Goal: Information Seeking & Learning: Learn about a topic

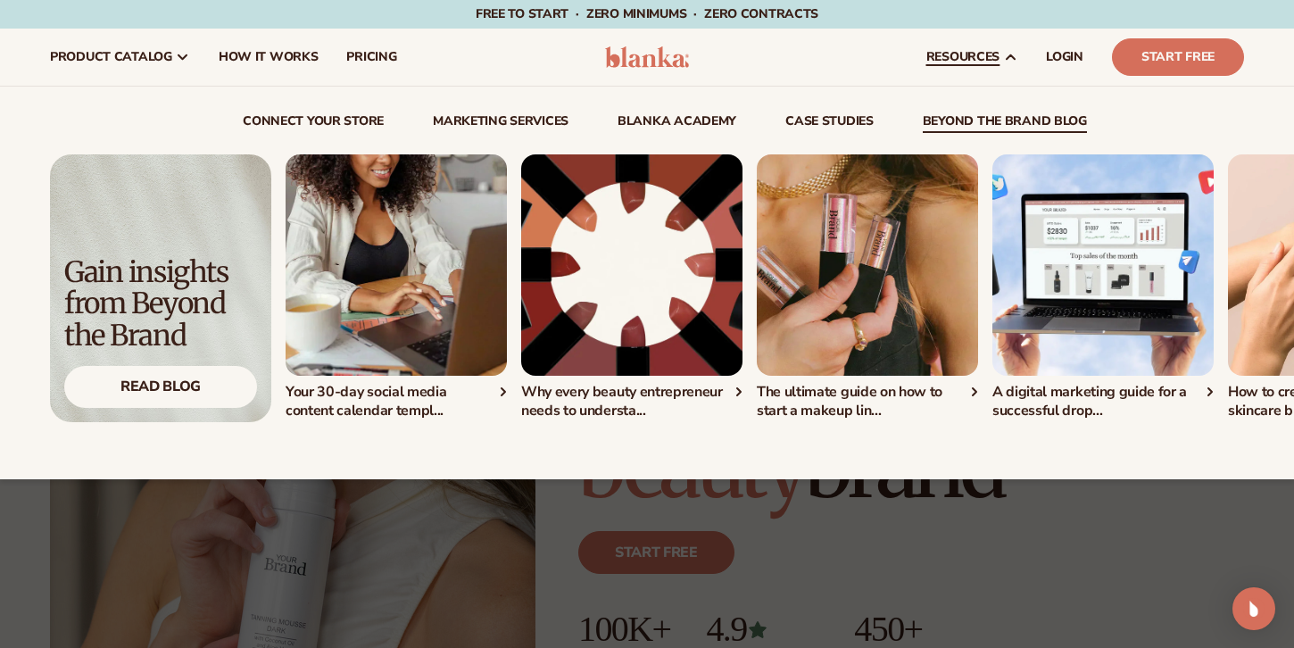
click at [968, 119] on link "beyond the brand blog" at bounding box center [1005, 124] width 164 height 18
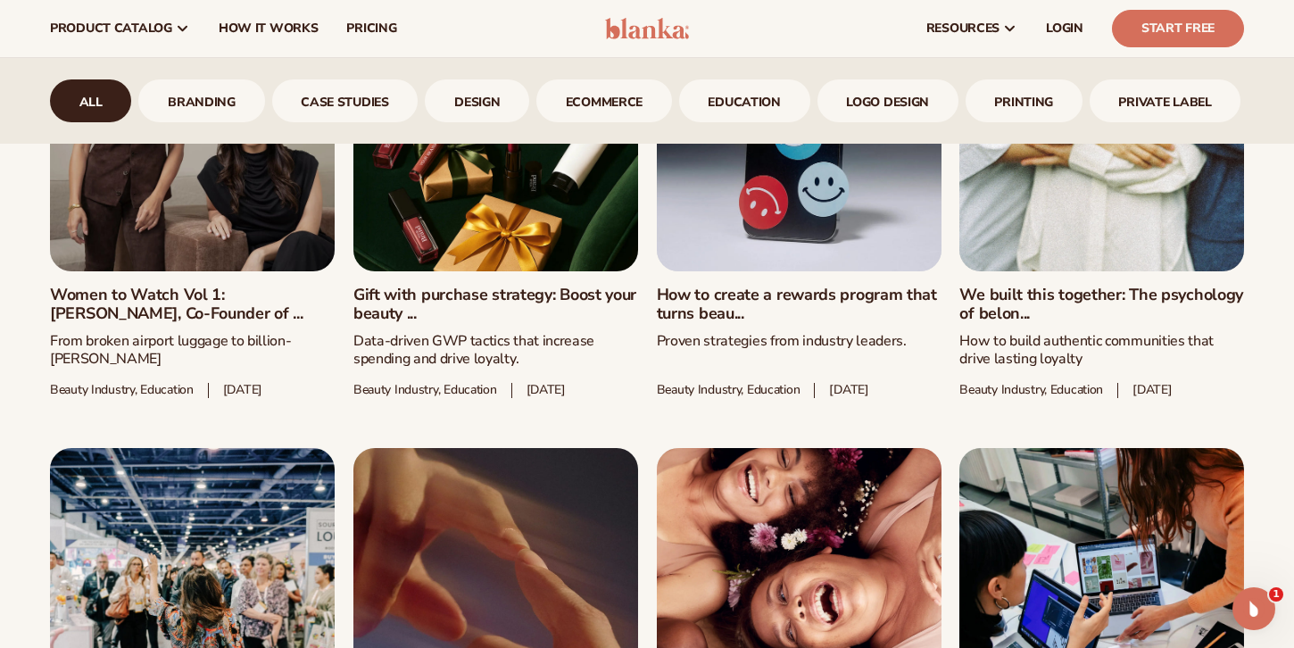
scroll to position [1001, 0]
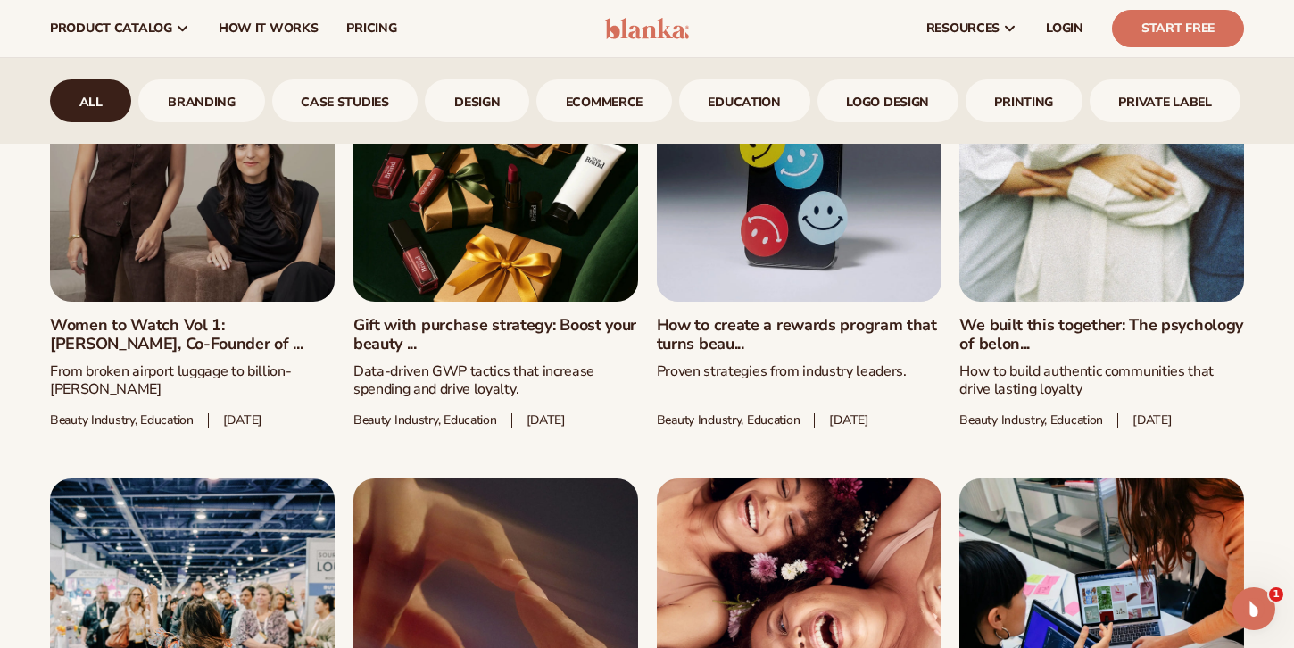
click at [1095, 316] on link "We built this together: The psychology of belon..." at bounding box center [1101, 335] width 285 height 38
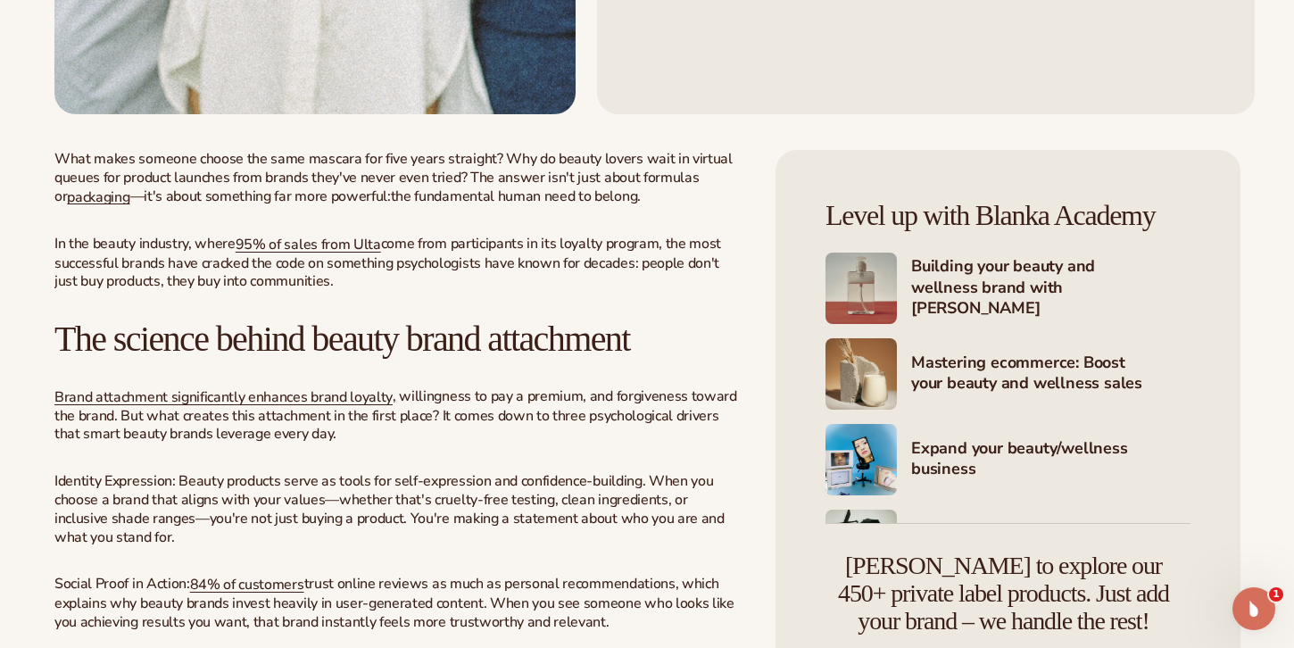
scroll to position [576, 0]
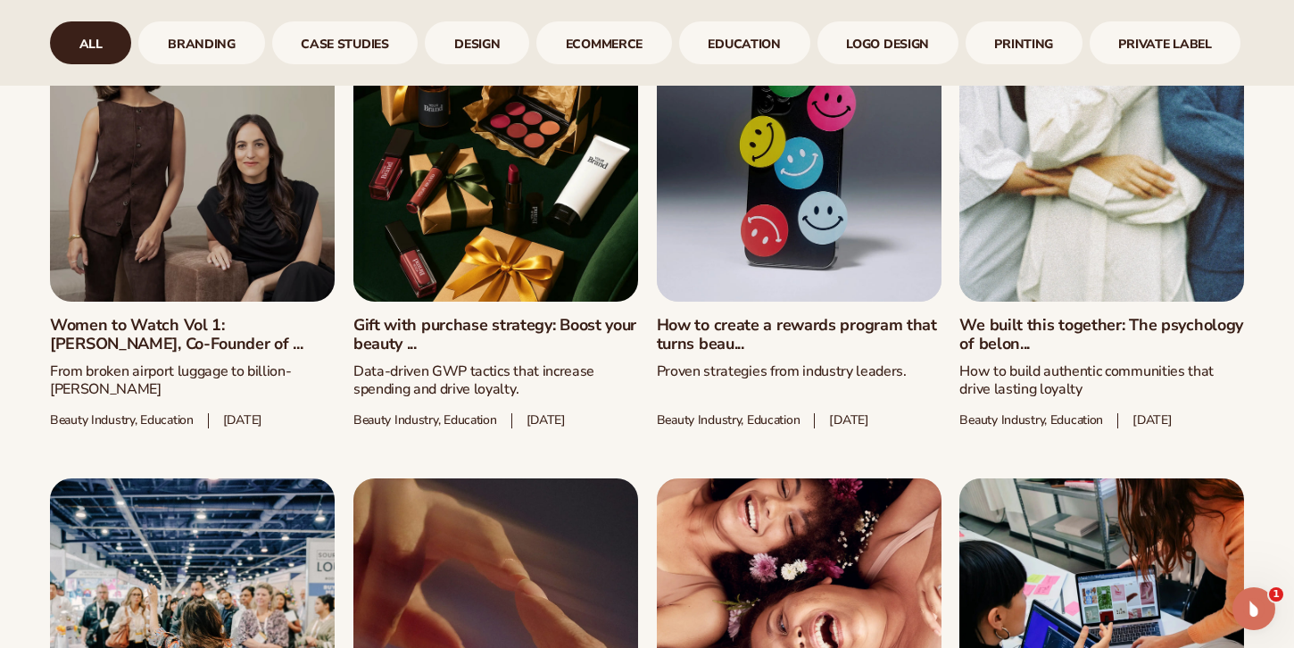
click at [449, 316] on link "Gift with purchase strategy: Boost your beauty ..." at bounding box center [495, 335] width 285 height 38
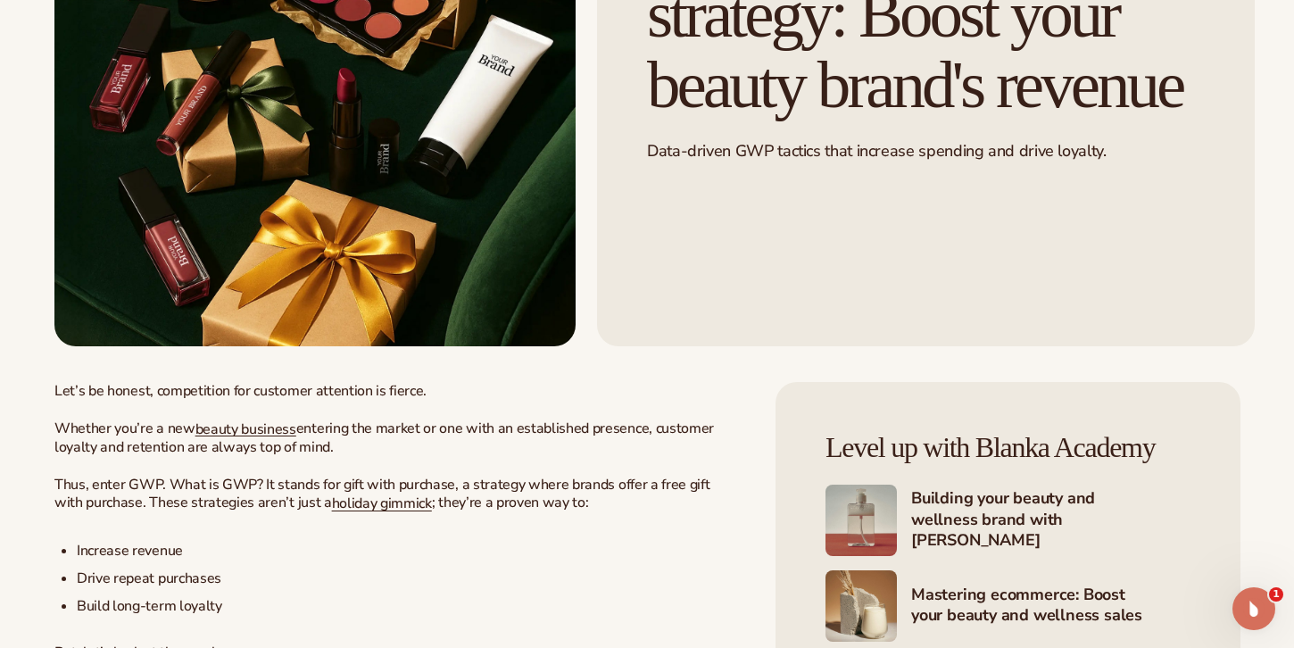
scroll to position [336, 0]
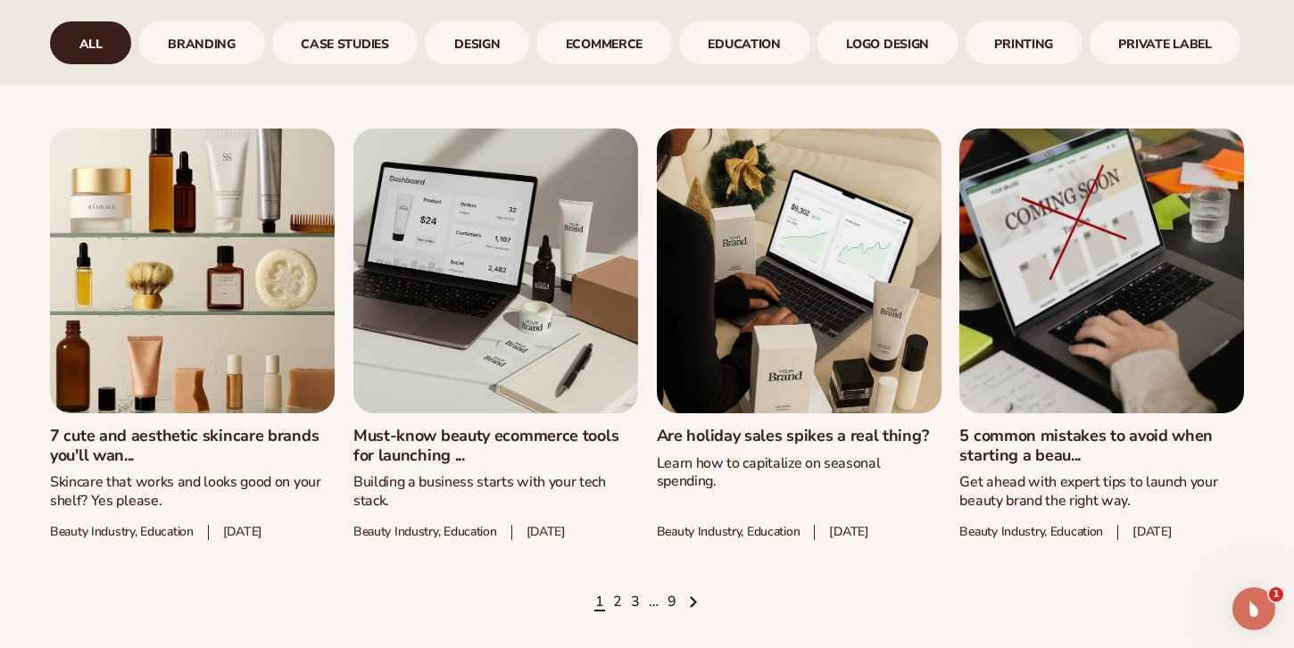
scroll to position [2370, 0]
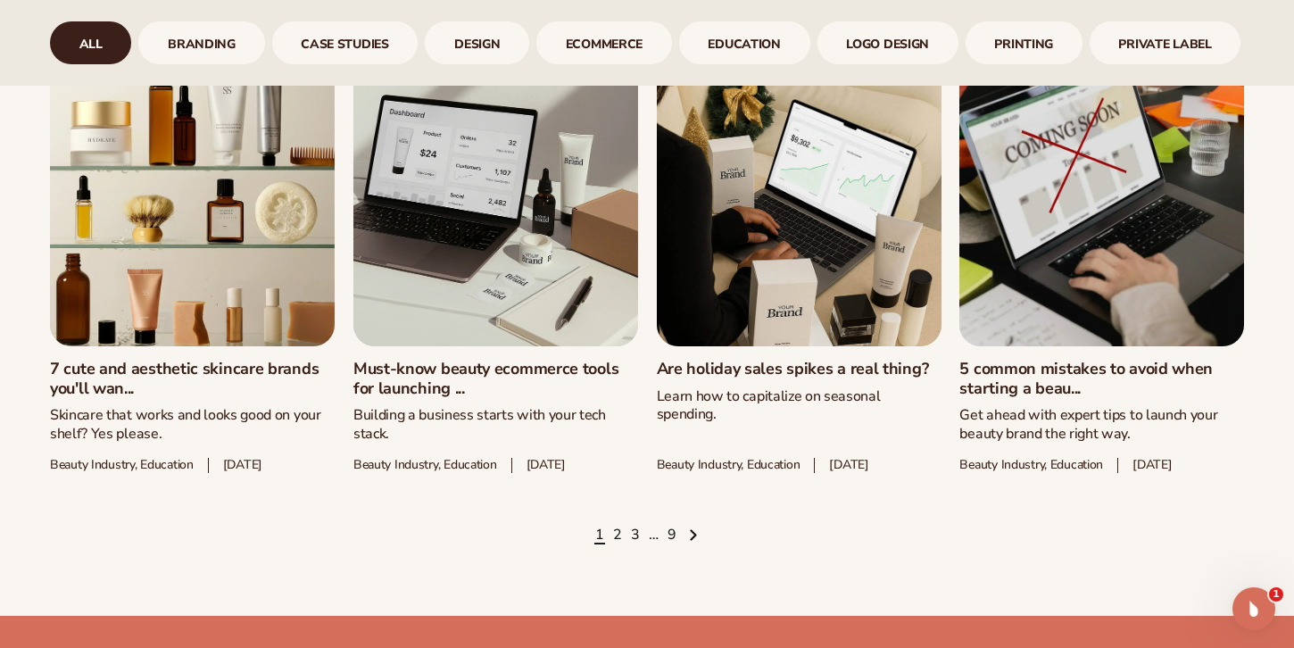
click at [786, 360] on link "Are holiday sales spikes a real thing?" at bounding box center [799, 370] width 285 height 20
